Goal: Submit feedback/report problem

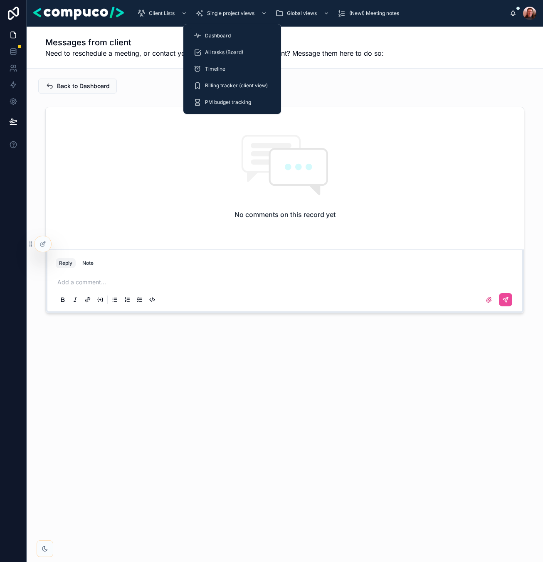
click at [234, 32] on div "Dashboard" at bounding box center [232, 35] width 78 height 13
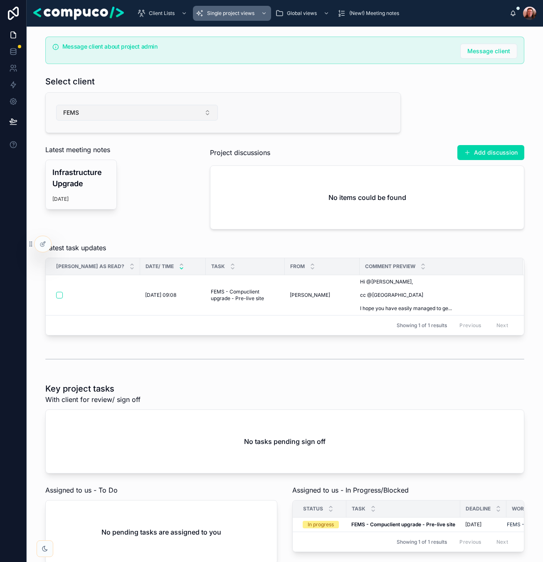
click at [150, 117] on button "FEMS" at bounding box center [137, 113] width 162 height 16
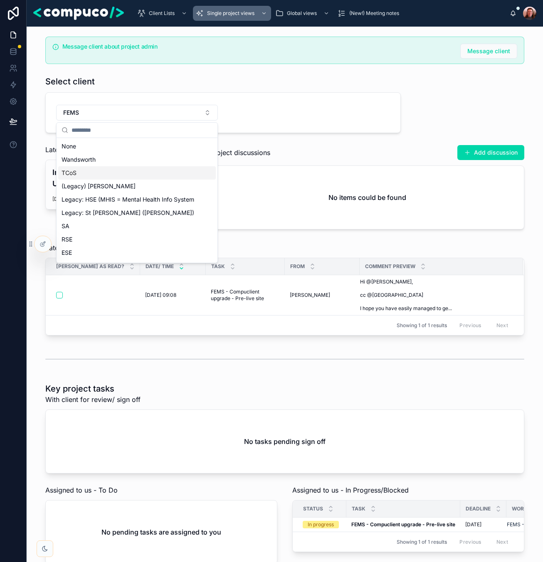
click at [125, 175] on div "TCoS" at bounding box center [137, 172] width 158 height 13
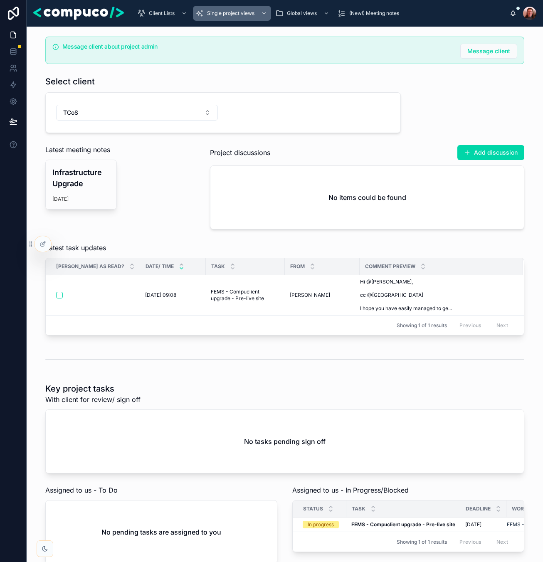
click at [173, 158] on div "Latest meeting notes Infrastructure Upgrade [DATE]" at bounding box center [120, 177] width 150 height 65
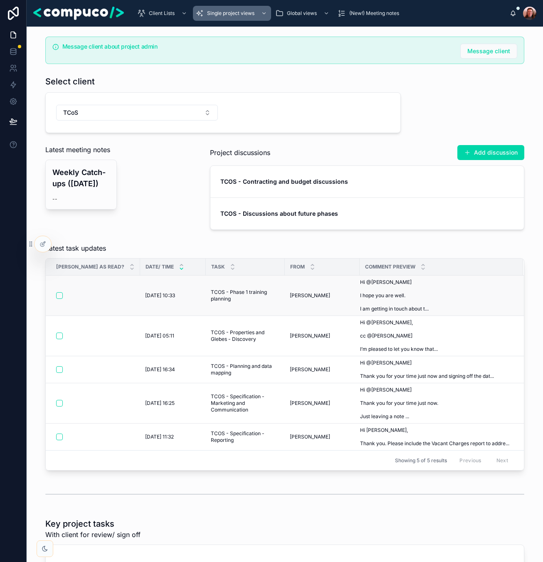
click at [166, 200] on div "Weekly Catch-ups ([DATE]) --" at bounding box center [120, 185] width 150 height 50
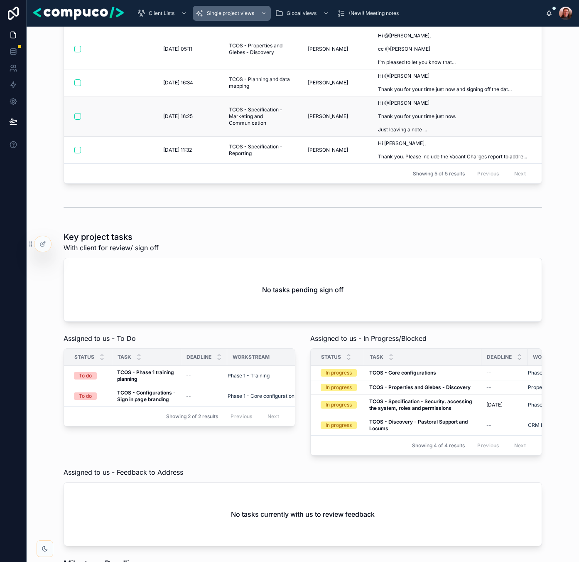
scroll to position [286, 0]
click at [439, 375] on div "TCOS - Core configurations TCOS - Core configurations" at bounding box center [422, 373] width 107 height 7
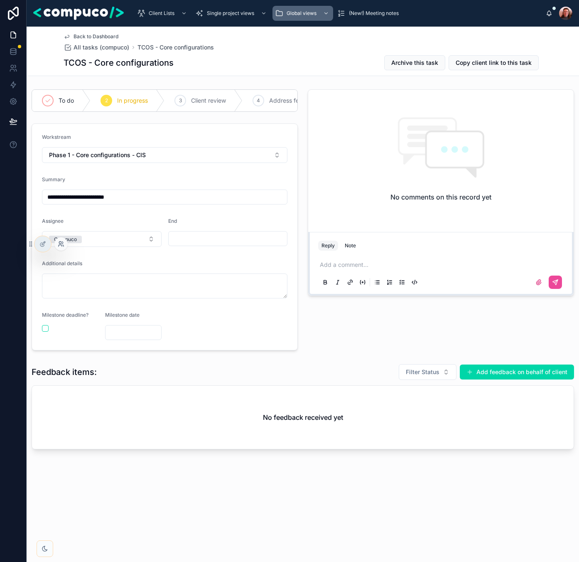
click at [61, 243] on icon at bounding box center [60, 242] width 2 height 2
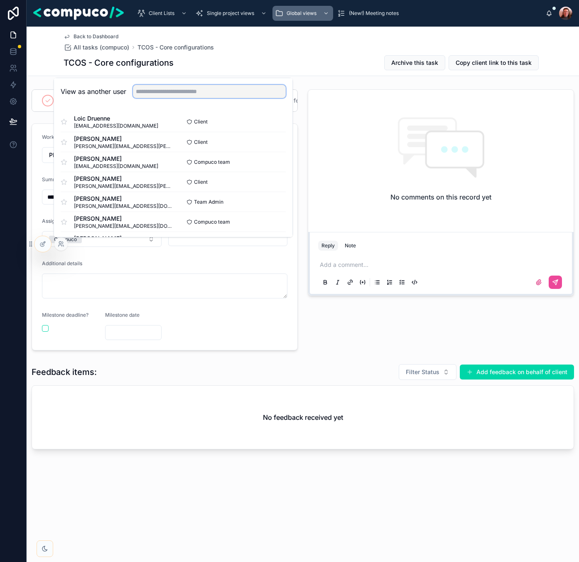
click at [185, 88] on input "text" at bounding box center [209, 91] width 153 height 13
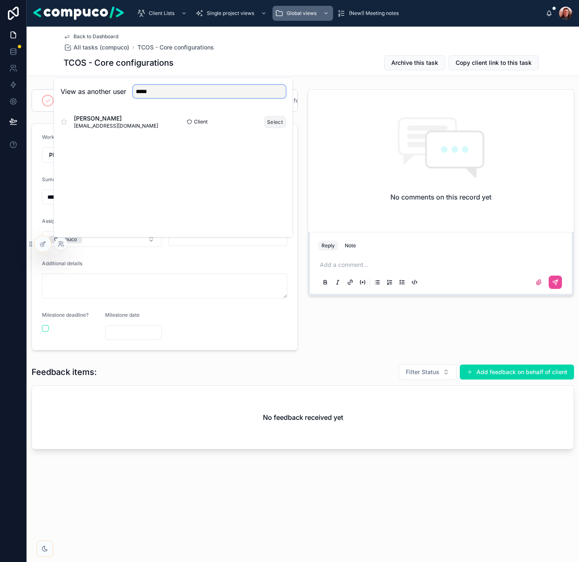
type input "*****"
click at [272, 120] on button "Select" at bounding box center [275, 122] width 22 height 12
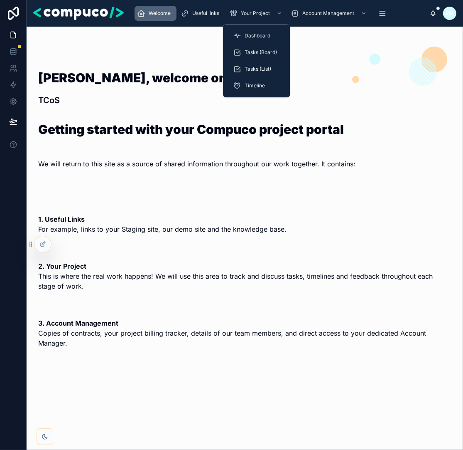
click at [261, 34] on span "Dashboard" at bounding box center [258, 35] width 26 height 7
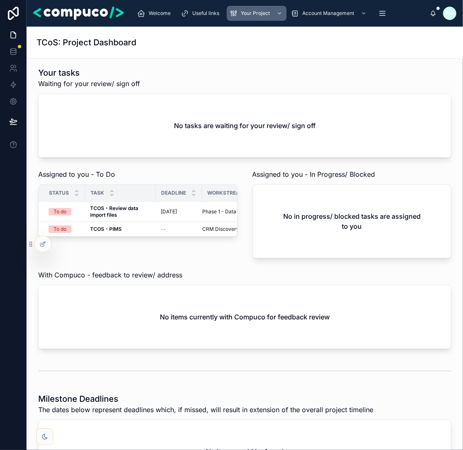
scroll to position [426, 0]
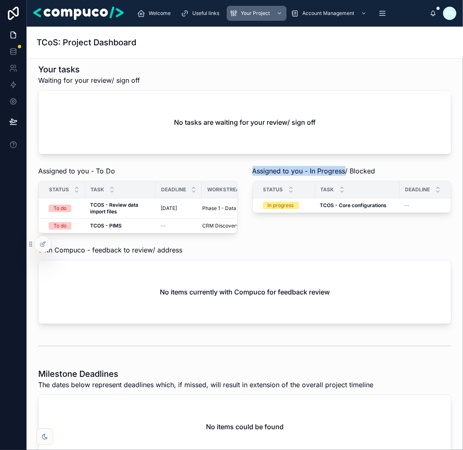
drag, startPoint x: 254, startPoint y: 173, endPoint x: 346, endPoint y: 179, distance: 92.0
click at [346, 176] on span "Assigned to you - In Progress/ Blocked" at bounding box center [314, 171] width 123 height 10
click at [360, 234] on div "Assigned to you - In Progress/ Blocked Status Task Deadline Workstream In progr…" at bounding box center [352, 200] width 209 height 74
click at [361, 208] on strong "TCOS - Core configurations" at bounding box center [353, 205] width 67 height 6
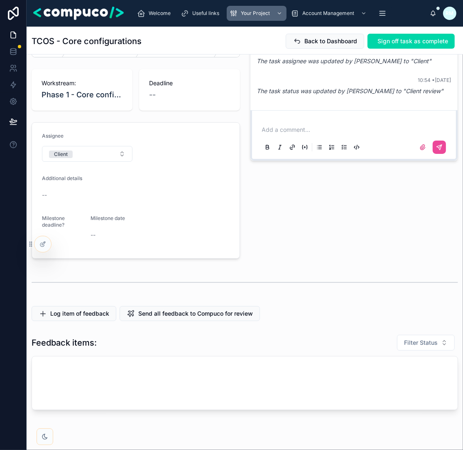
scroll to position [49, 0]
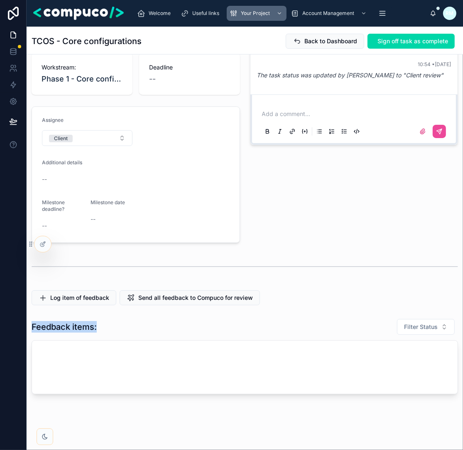
drag, startPoint x: 32, startPoint y: 326, endPoint x: 131, endPoint y: 327, distance: 98.9
click at [131, 327] on div "Feedback items: Filter Status" at bounding box center [245, 326] width 427 height 17
click at [128, 327] on div "Feedback items: Filter Status" at bounding box center [245, 326] width 427 height 17
drag, startPoint x: 92, startPoint y: 326, endPoint x: 36, endPoint y: 326, distance: 55.7
click at [36, 326] on h1 "Feedback items:" at bounding box center [64, 327] width 65 height 12
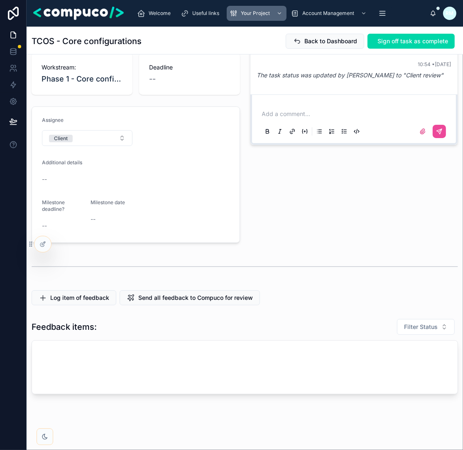
click at [111, 330] on div "Feedback items: Filter Status" at bounding box center [245, 326] width 427 height 17
click at [79, 301] on button "Log item of feedback" at bounding box center [74, 297] width 85 height 15
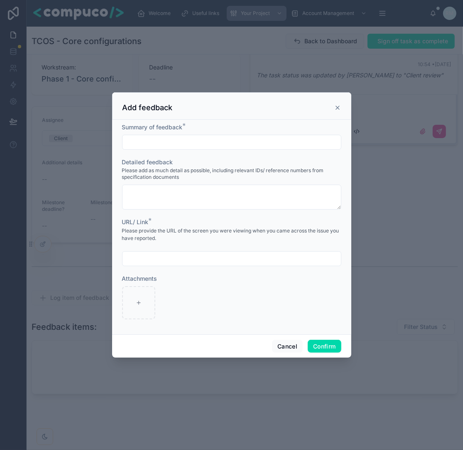
click at [202, 140] on input "text" at bounding box center [232, 142] width 219 height 12
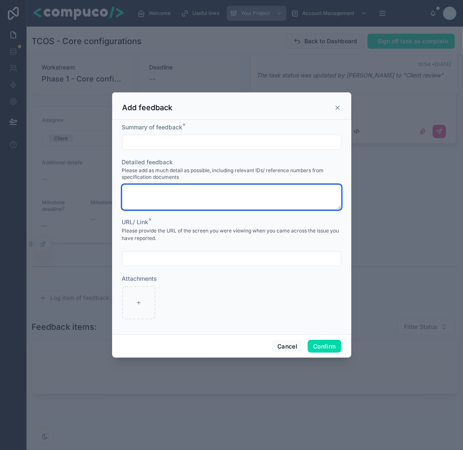
click at [191, 190] on textarea at bounding box center [231, 197] width 219 height 25
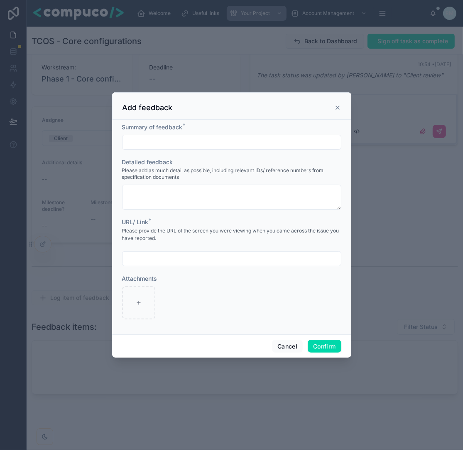
click at [207, 140] on input "text" at bounding box center [232, 142] width 219 height 12
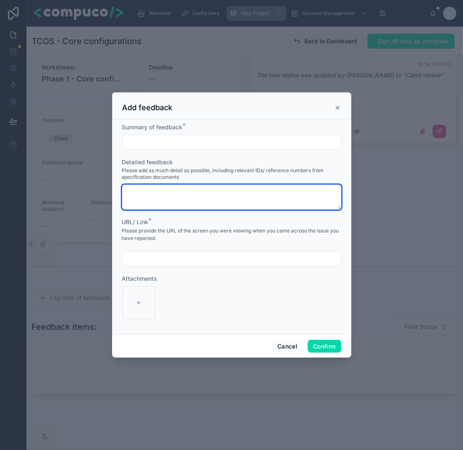
click at [199, 187] on textarea at bounding box center [231, 197] width 219 height 25
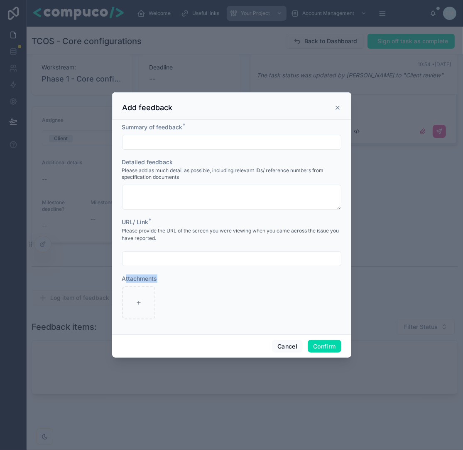
drag, startPoint x: 124, startPoint y: 281, endPoint x: 160, endPoint y: 280, distance: 35.7
click at [160, 280] on div "Attachments" at bounding box center [231, 278] width 219 height 8
click at [162, 284] on div "Attachments" at bounding box center [231, 296] width 219 height 45
click at [197, 137] on input "text" at bounding box center [232, 142] width 219 height 12
type input "**********"
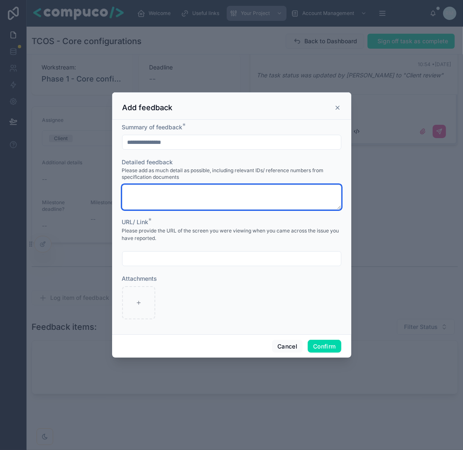
click at [212, 201] on textarea at bounding box center [231, 197] width 219 height 25
type textarea "*"
type textarea "**********"
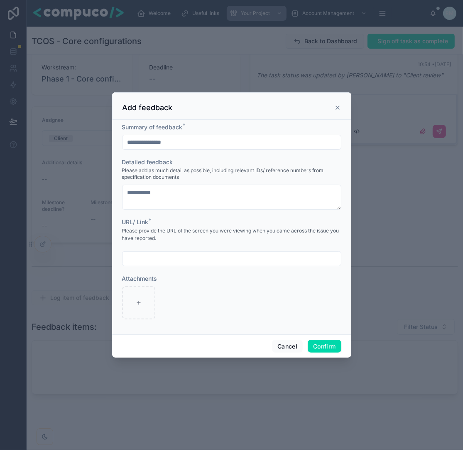
click at [175, 248] on div "URL/ Link * Please provide the URL of the screen you were viewing when you came…" at bounding box center [231, 242] width 219 height 48
click at [169, 259] on input "text" at bounding box center [232, 259] width 219 height 12
type input "**********"
click at [335, 351] on button "Confirm" at bounding box center [324, 346] width 33 height 13
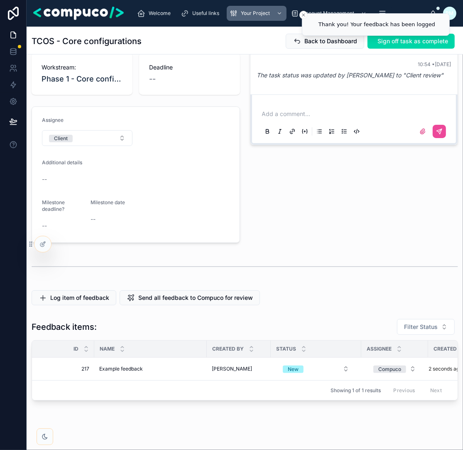
scroll to position [54, 0]
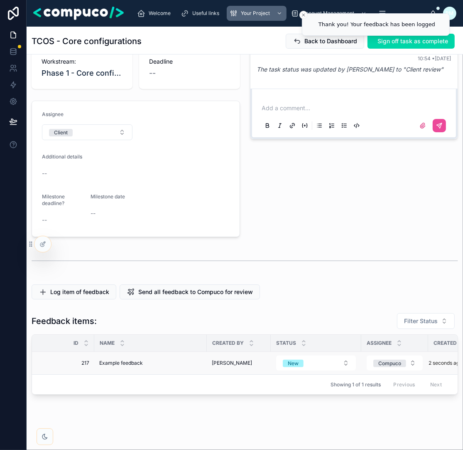
click at [176, 360] on div "Example feedback Example feedback" at bounding box center [150, 363] width 103 height 7
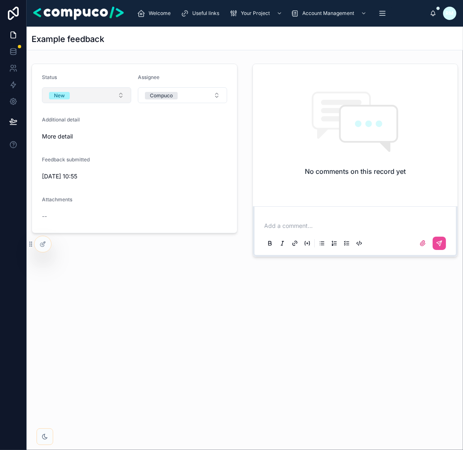
click at [106, 96] on button "New" at bounding box center [86, 95] width 89 height 16
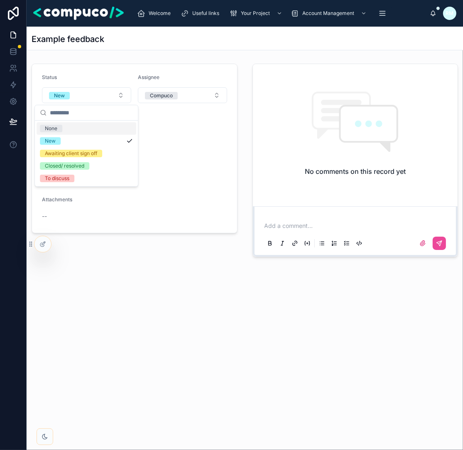
click at [253, 151] on div "No comments on this record yet" at bounding box center [355, 133] width 205 height 139
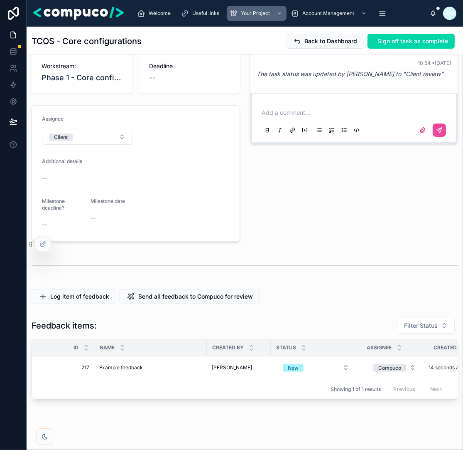
scroll to position [51, 0]
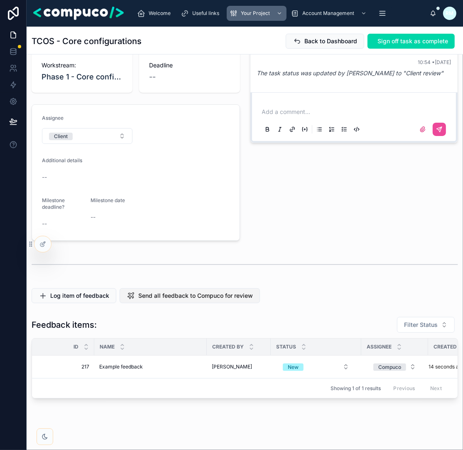
click at [197, 297] on span "Send all feedback to Compuco for review" at bounding box center [195, 295] width 115 height 8
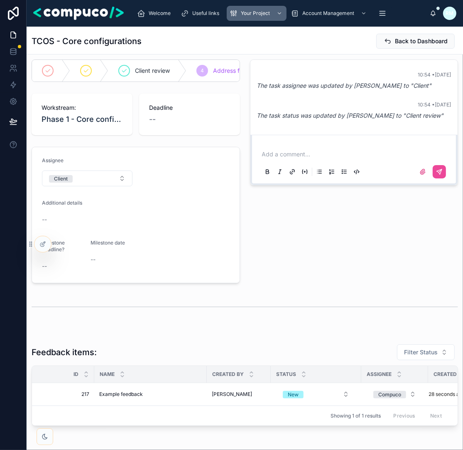
scroll to position [0, 0]
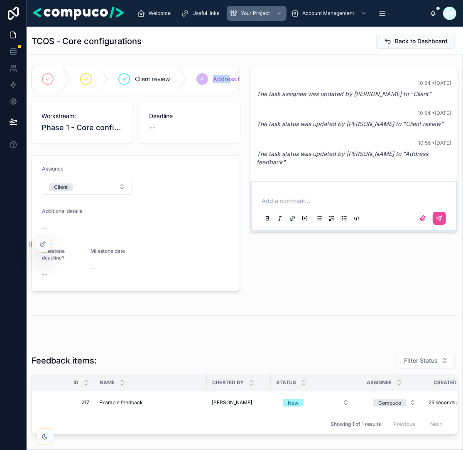
drag, startPoint x: 214, startPoint y: 77, endPoint x: 229, endPoint y: 77, distance: 15.8
click at [229, 77] on div "4 Address feedback" at bounding box center [234, 79] width 94 height 22
click at [236, 87] on div "4 Address feedback" at bounding box center [234, 79] width 94 height 22
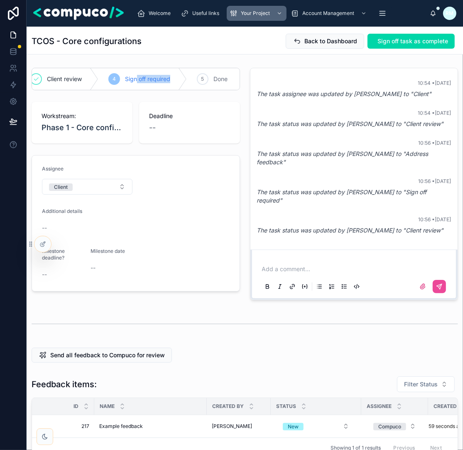
drag, startPoint x: 177, startPoint y: 76, endPoint x: 136, endPoint y: 76, distance: 41.1
click at [136, 76] on div "4 Sign off required" at bounding box center [143, 79] width 89 height 22
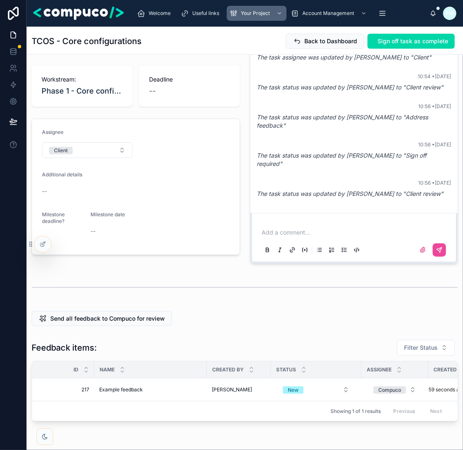
scroll to position [55, 0]
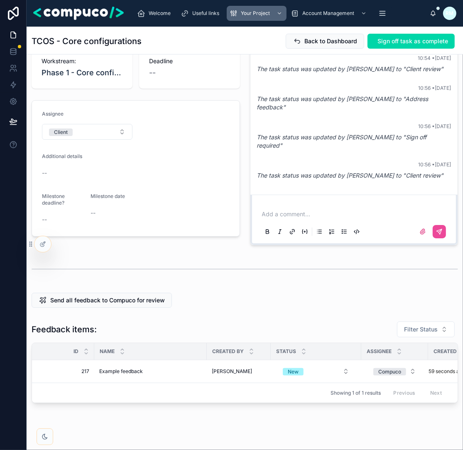
click at [335, 296] on div "Send all feedback to Compuco for review" at bounding box center [245, 300] width 427 height 15
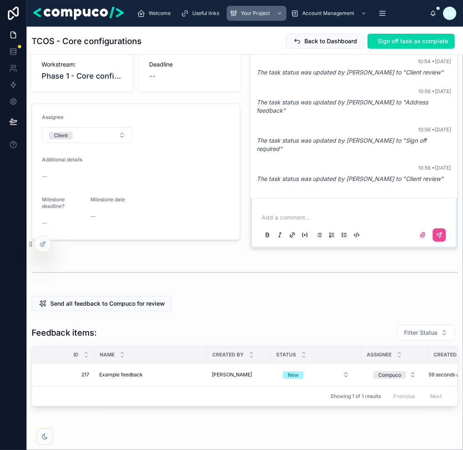
scroll to position [50, 0]
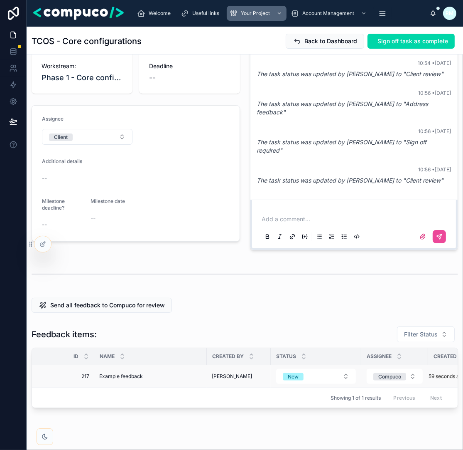
click at [163, 373] on div "Example feedback Example feedback" at bounding box center [150, 376] width 103 height 7
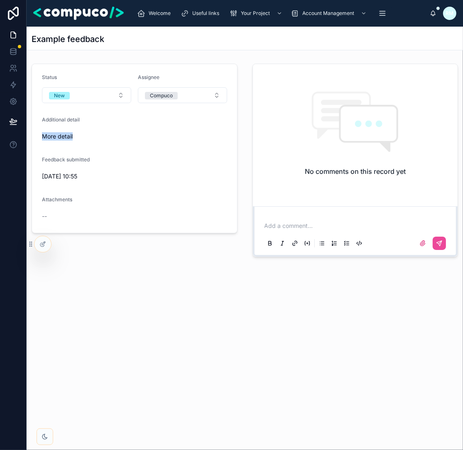
drag, startPoint x: 87, startPoint y: 135, endPoint x: 41, endPoint y: 135, distance: 45.7
click at [41, 135] on form "Status New Assignee Compuco Additional detail More detail Feedback submitted [D…" at bounding box center [134, 148] width 205 height 169
click at [42, 135] on span "More detail" at bounding box center [134, 136] width 185 height 8
drag, startPoint x: 52, startPoint y: 135, endPoint x: 82, endPoint y: 136, distance: 29.5
click at [82, 136] on span "More detail" at bounding box center [134, 136] width 185 height 8
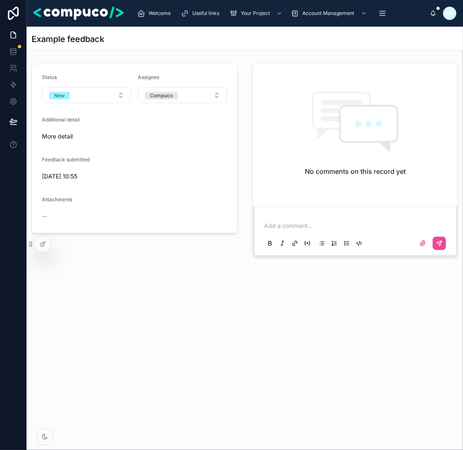
click at [93, 136] on span "More detail" at bounding box center [134, 136] width 185 height 8
click at [325, 231] on div "Add a comment..." at bounding box center [355, 234] width 185 height 35
click at [312, 227] on p at bounding box center [357, 226] width 185 height 8
click at [240, 131] on div "Status New Assignee Compuco Additional detail More detail Feedback submitted [D…" at bounding box center [135, 160] width 216 height 200
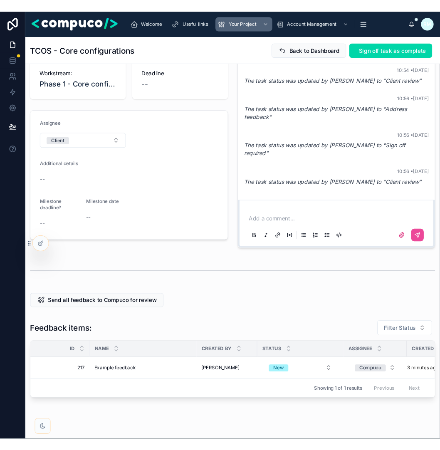
scroll to position [55, 0]
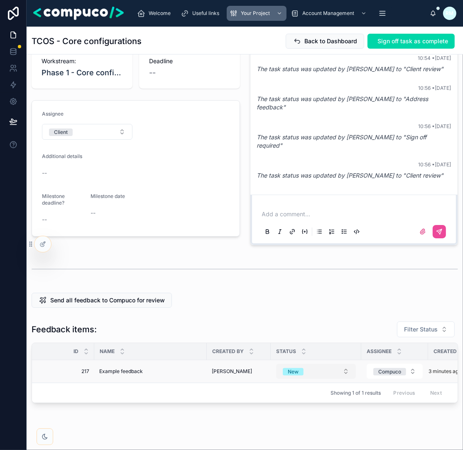
click at [344, 365] on button "New" at bounding box center [316, 371] width 80 height 15
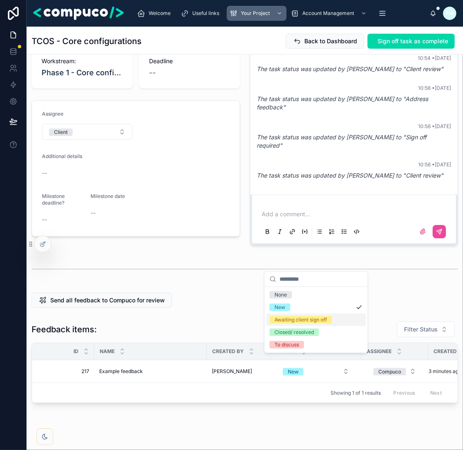
click at [239, 318] on div "Feedback items: Filter Status Id Name Created by Status Assignee Created at 217…" at bounding box center [245, 362] width 437 height 89
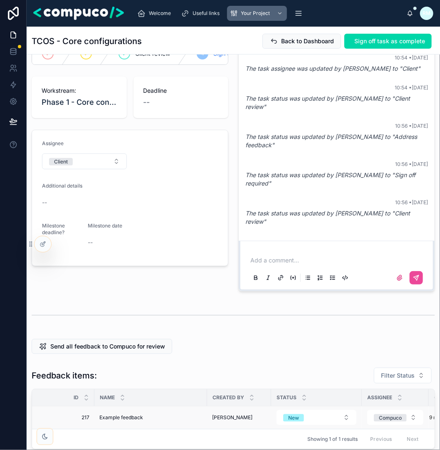
scroll to position [0, 0]
